Goal: Task Accomplishment & Management: Manage account settings

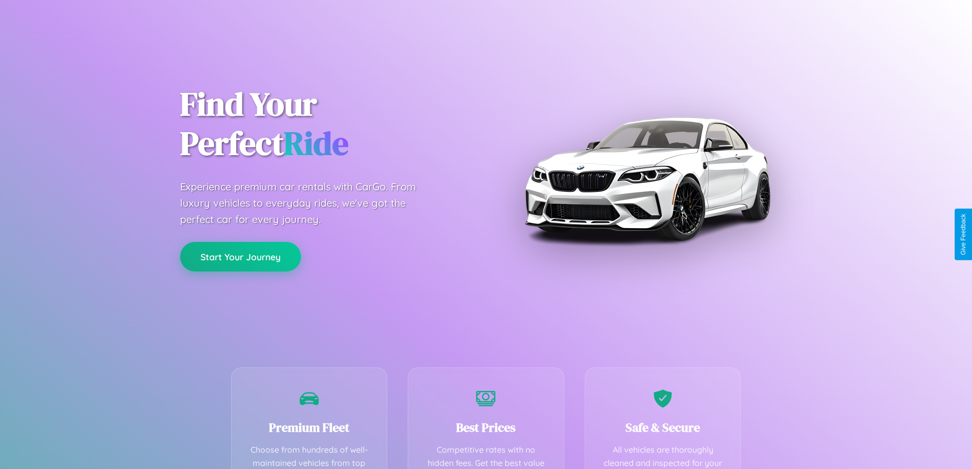
click at [240, 257] on button "Start Your Journey" at bounding box center [240, 257] width 121 height 30
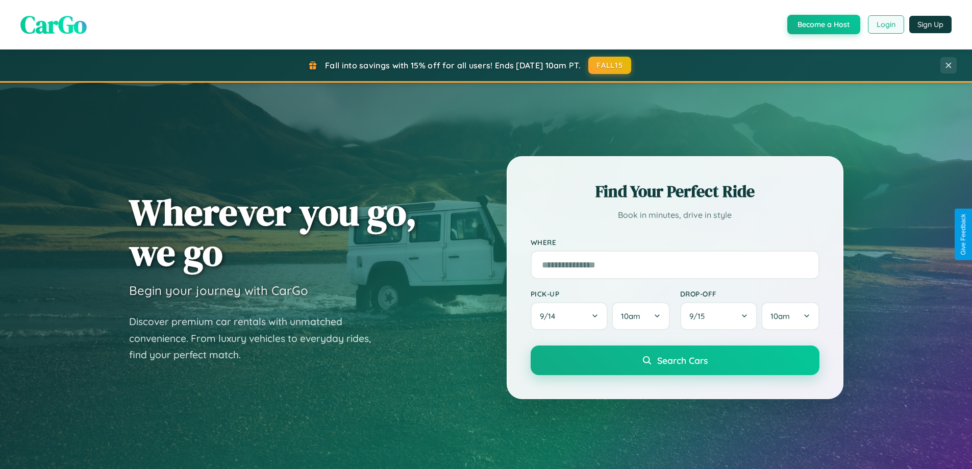
click at [885, 24] on button "Login" at bounding box center [886, 24] width 36 height 18
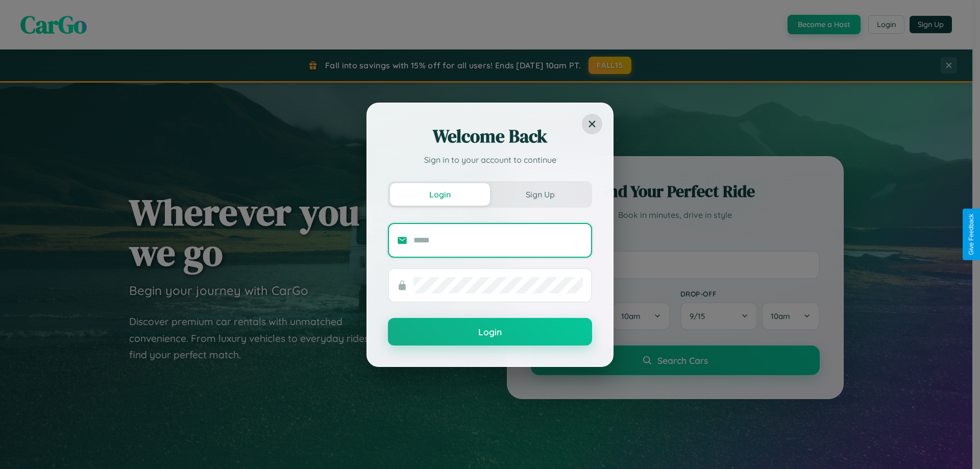
click at [498, 240] on input "text" at bounding box center [497, 240] width 169 height 16
type input "**********"
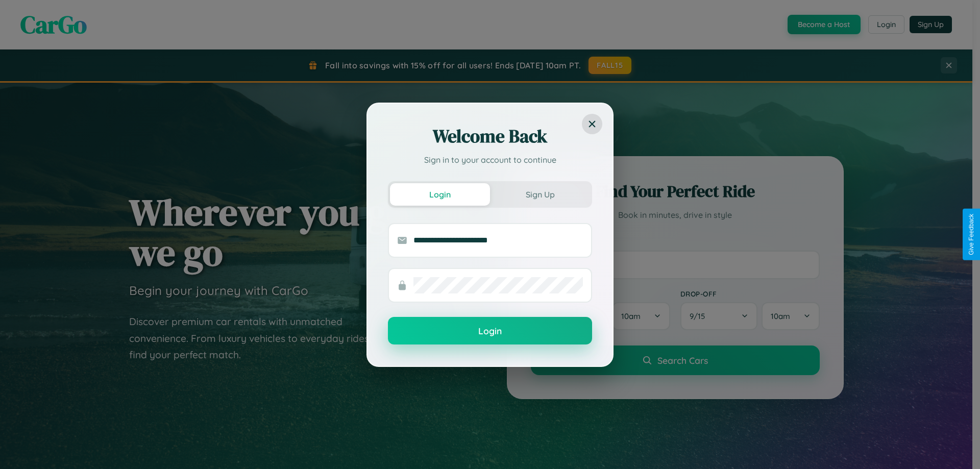
click at [490, 331] on button "Login" at bounding box center [490, 331] width 204 height 28
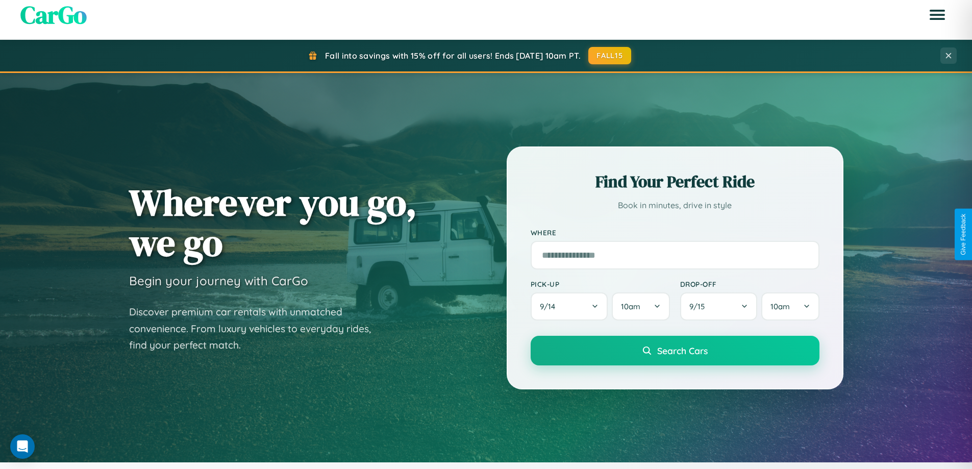
scroll to position [30, 0]
